Goal: Transaction & Acquisition: Obtain resource

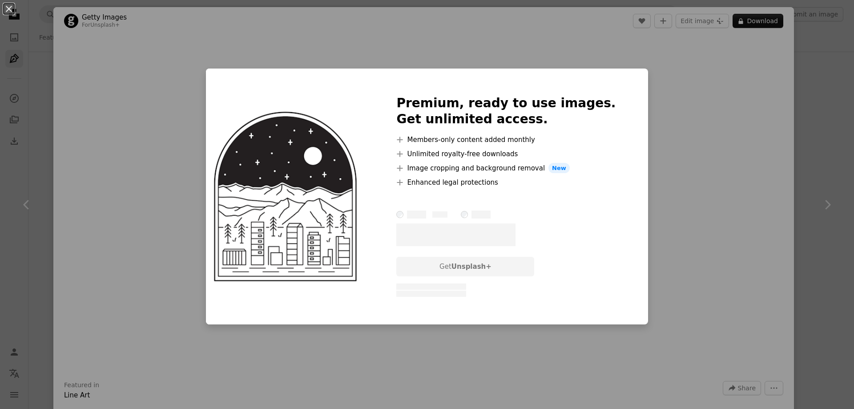
scroll to position [11270, 0]
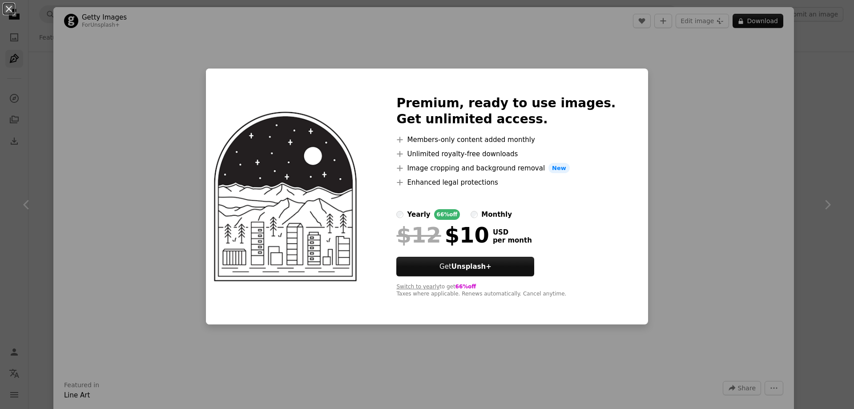
click at [422, 215] on label "yearly 66% off" at bounding box center [428, 214] width 64 height 11
click at [830, 96] on div "An X shape Premium, ready to use images. Get unlimited access. A plus sign Memb…" at bounding box center [427, 204] width 854 height 409
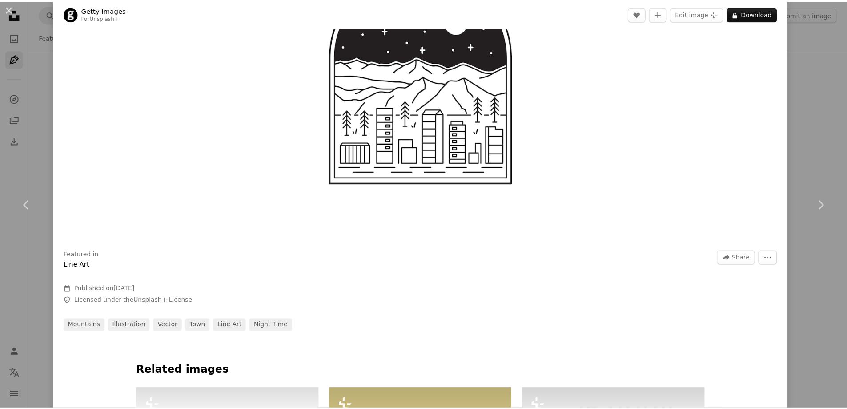
scroll to position [222, 0]
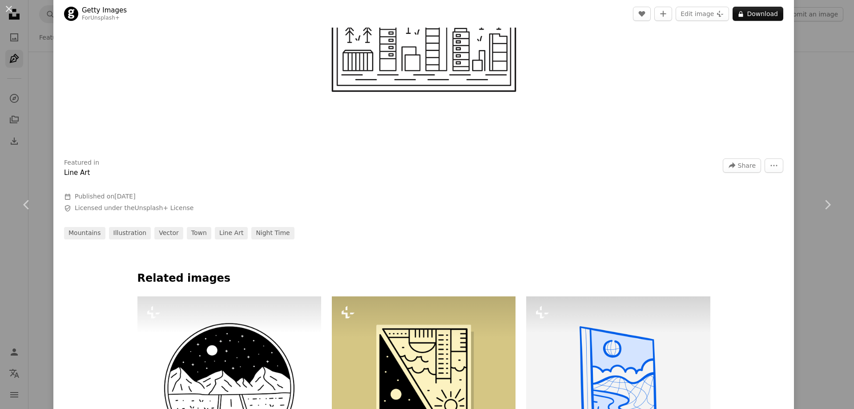
click at [44, 105] on div "An X shape Chevron left Chevron right Getty Images For Unsplash+ A heart A plus…" at bounding box center [427, 204] width 854 height 409
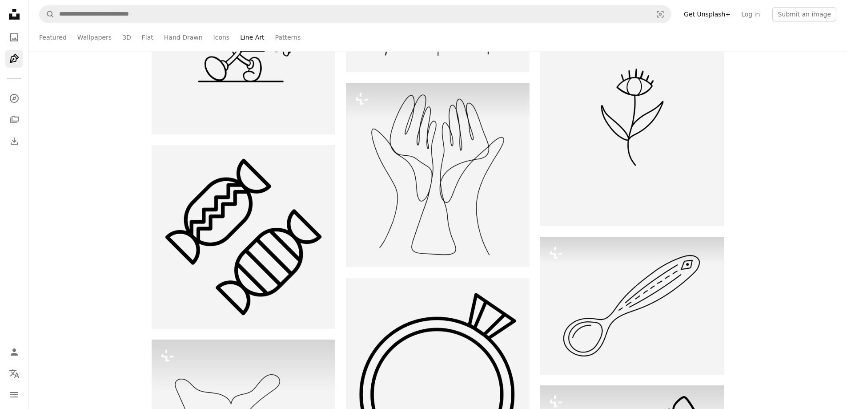
scroll to position [12426, 0]
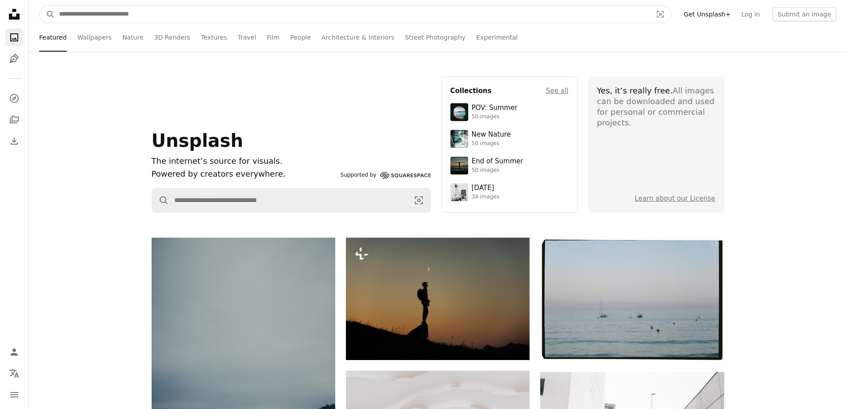
click at [143, 14] on input "Find visuals sitewide" at bounding box center [352, 14] width 595 height 17
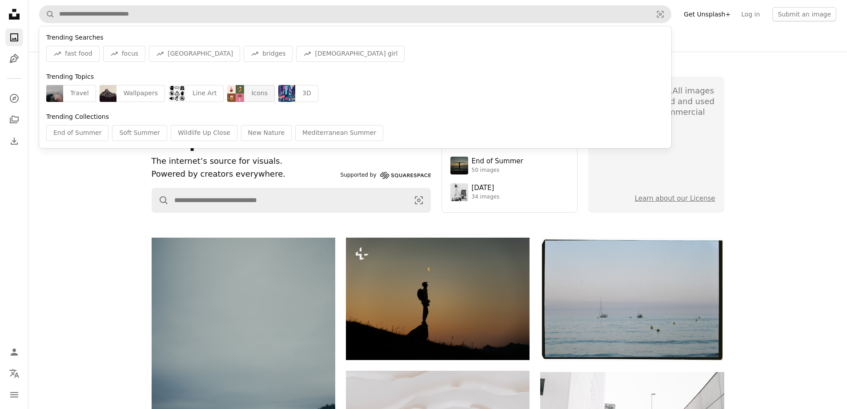
click at [244, 91] on div "Icons" at bounding box center [259, 93] width 31 height 17
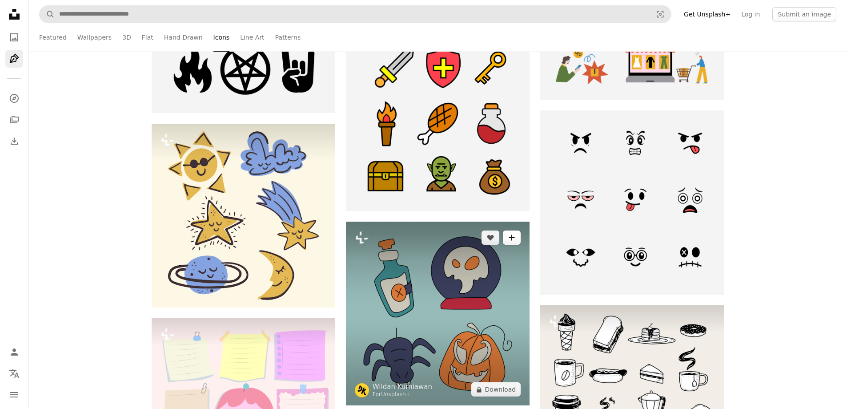
scroll to position [1334, 0]
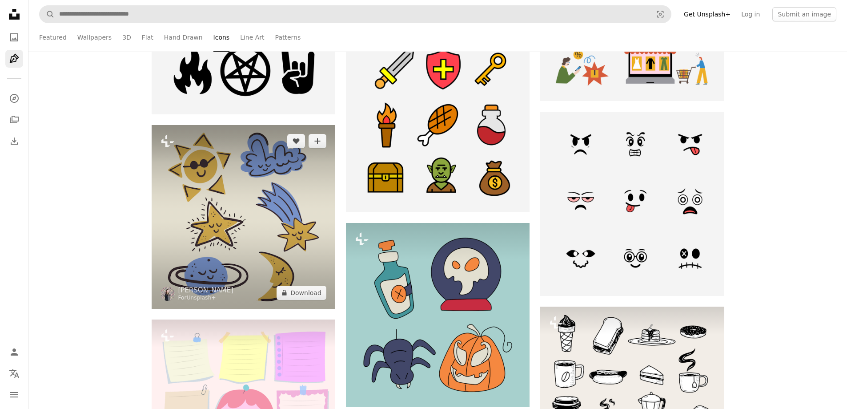
click at [279, 220] on img at bounding box center [244, 217] width 184 height 184
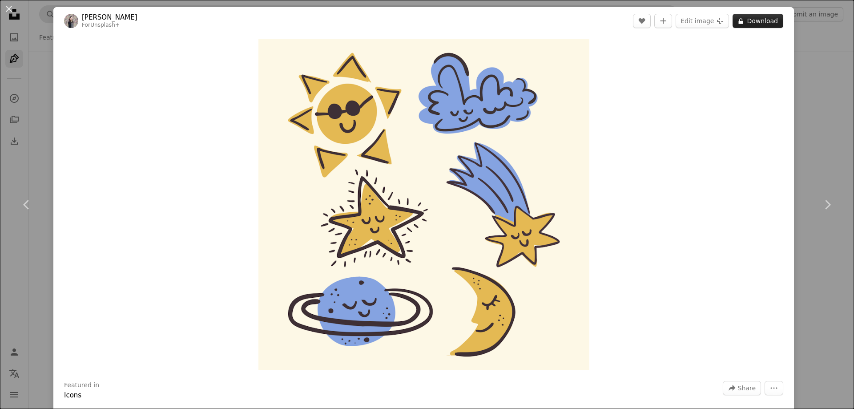
click at [744, 20] on button "A lock Download" at bounding box center [757, 21] width 51 height 14
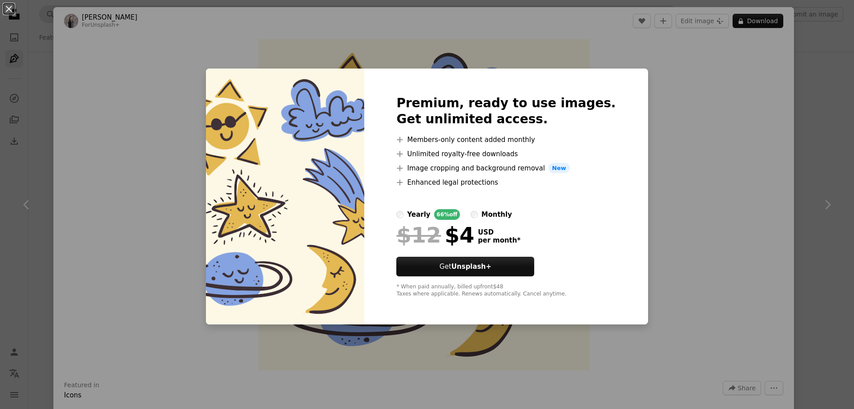
click at [651, 75] on div "An X shape Premium, ready to use images. Get unlimited access. A plus sign Memb…" at bounding box center [427, 204] width 854 height 409
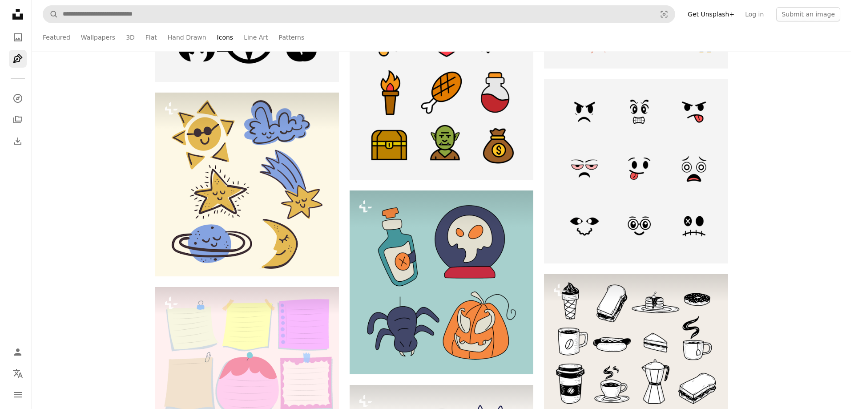
scroll to position [1378, 0]
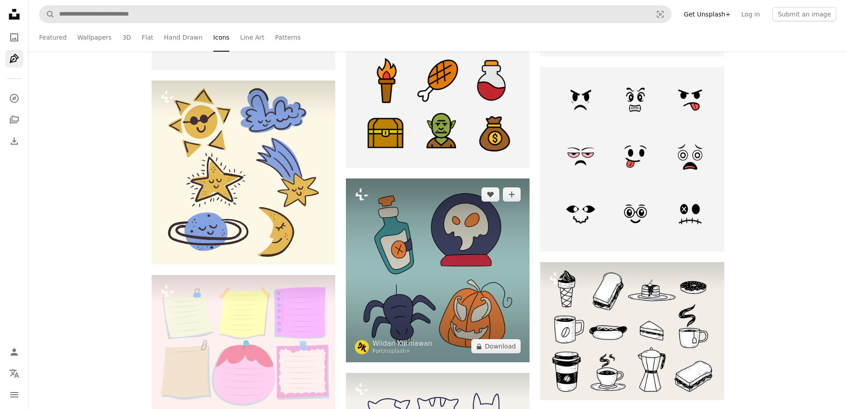
click at [498, 237] on img at bounding box center [438, 270] width 184 height 184
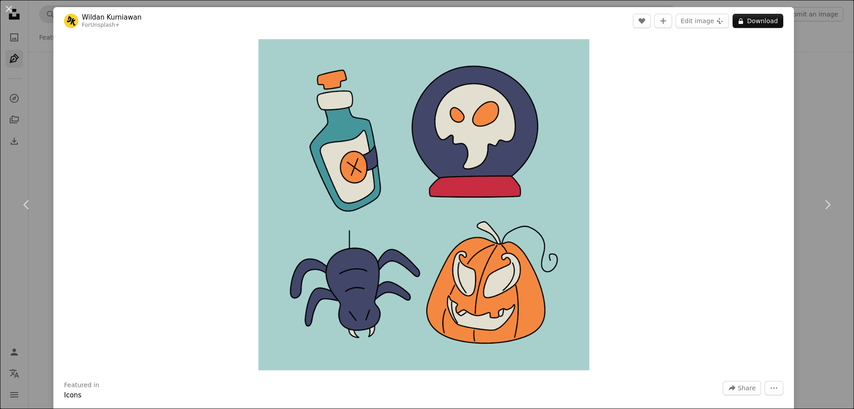
click at [806, 59] on div "An X shape Chevron left Chevron right [PERSON_NAME] For Unsplash+ A heart A plu…" at bounding box center [427, 204] width 854 height 409
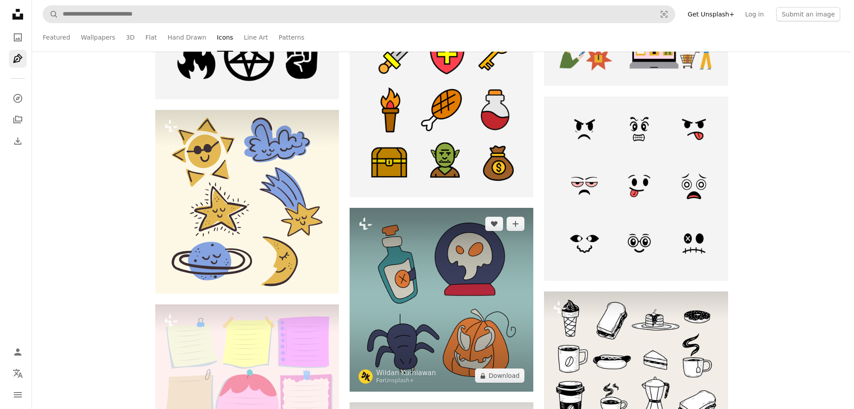
scroll to position [1334, 0]
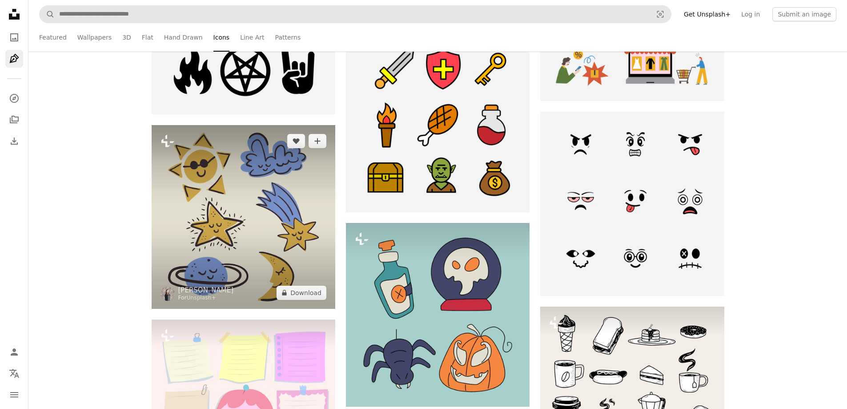
click at [301, 228] on img at bounding box center [244, 217] width 184 height 184
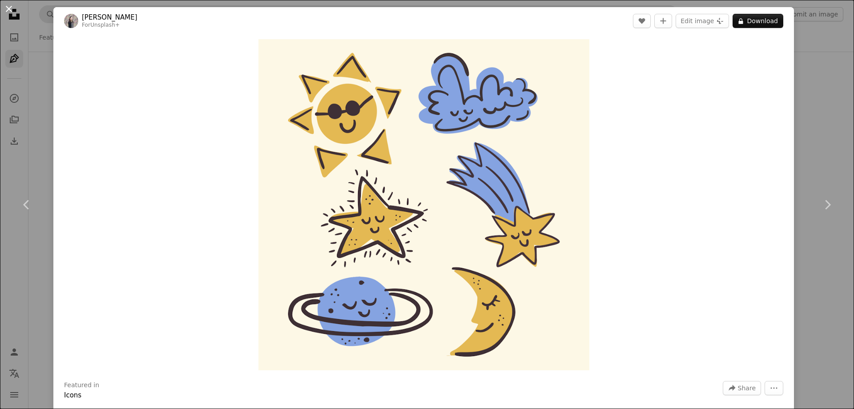
click at [14, 10] on button "An X shape" at bounding box center [9, 9] width 11 height 11
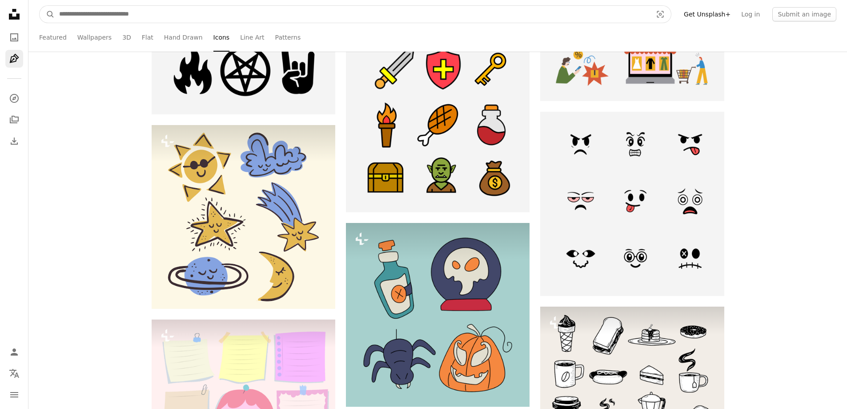
click at [213, 19] on input "Find visuals sitewide" at bounding box center [352, 14] width 595 height 17
type input "*********"
click at [40, 6] on button "A magnifying glass" at bounding box center [47, 14] width 15 height 17
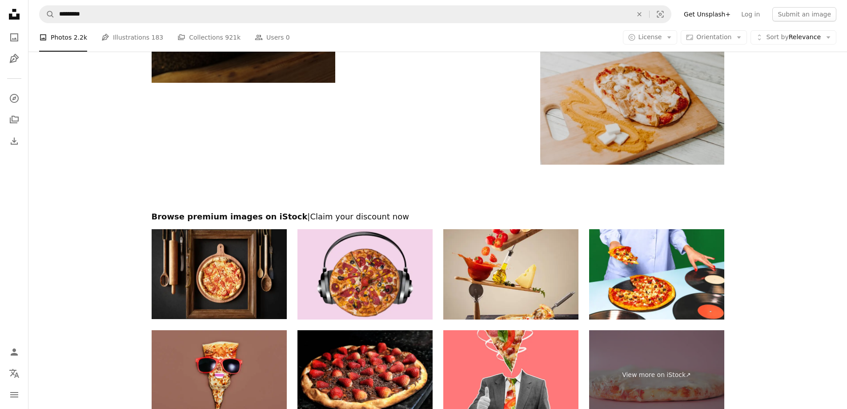
scroll to position [1770, 0]
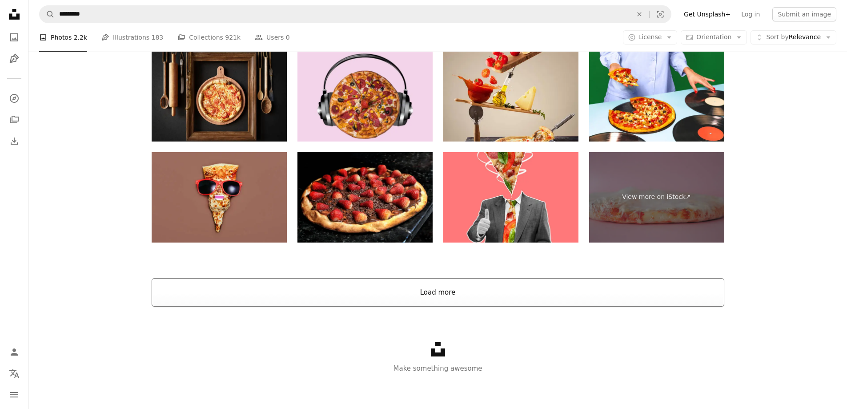
click at [431, 288] on button "Load more" at bounding box center [438, 292] width 573 height 28
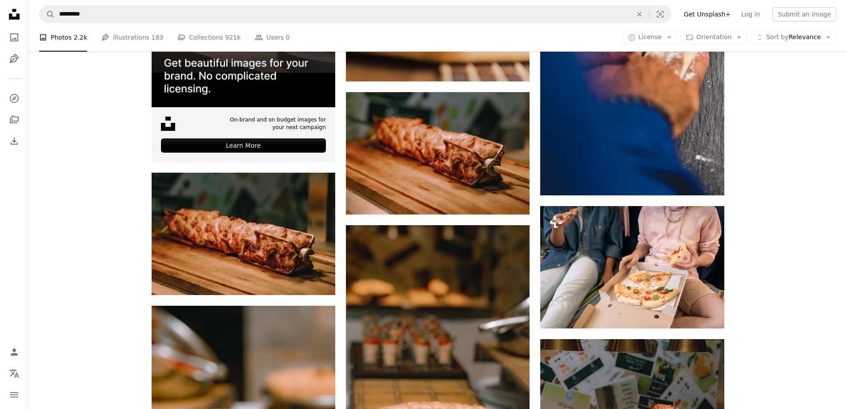
scroll to position [2615, 0]
